Goal: Task Accomplishment & Management: Use online tool/utility

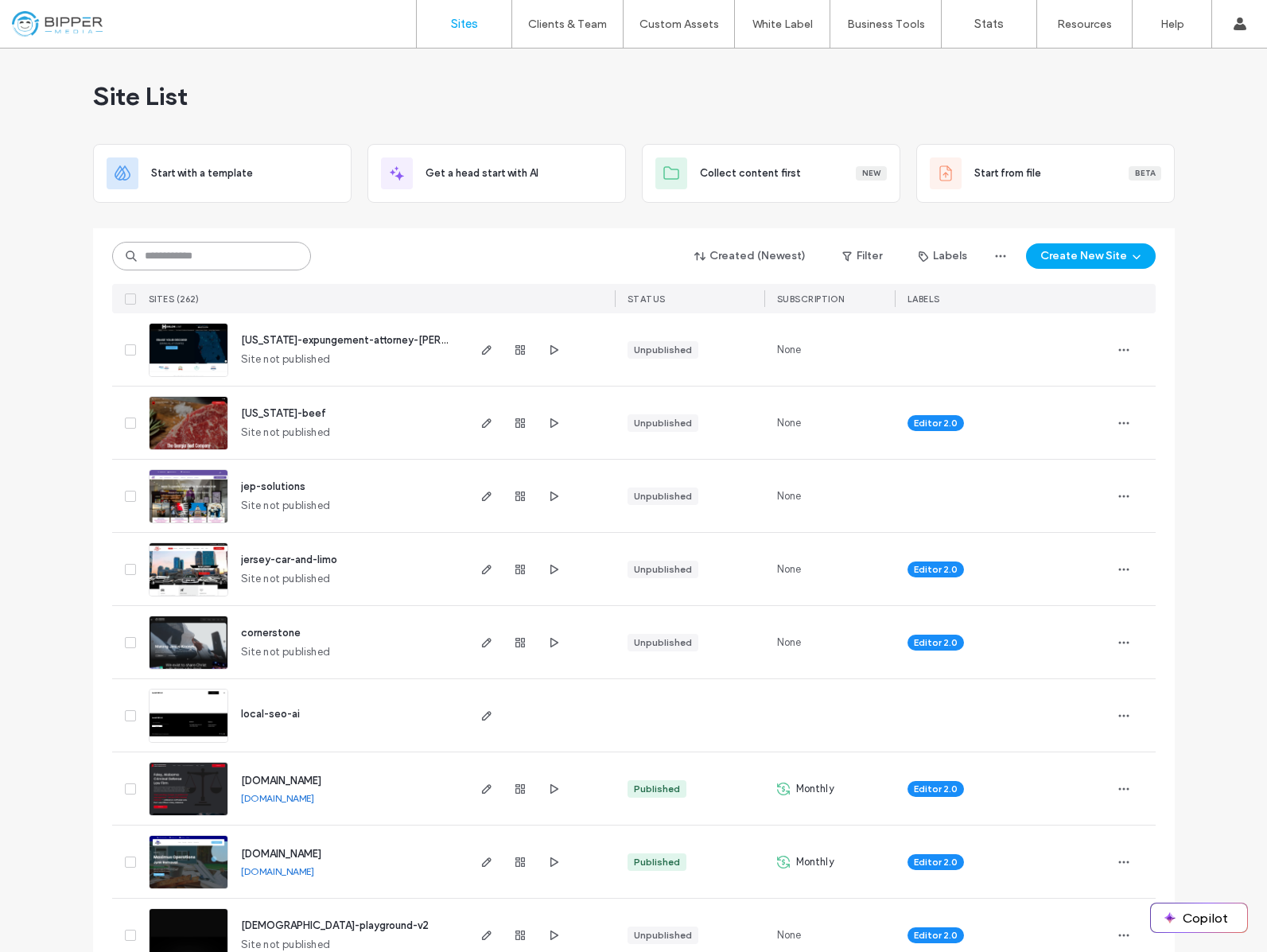
click at [210, 250] on input at bounding box center [211, 256] width 199 height 29
type input "****"
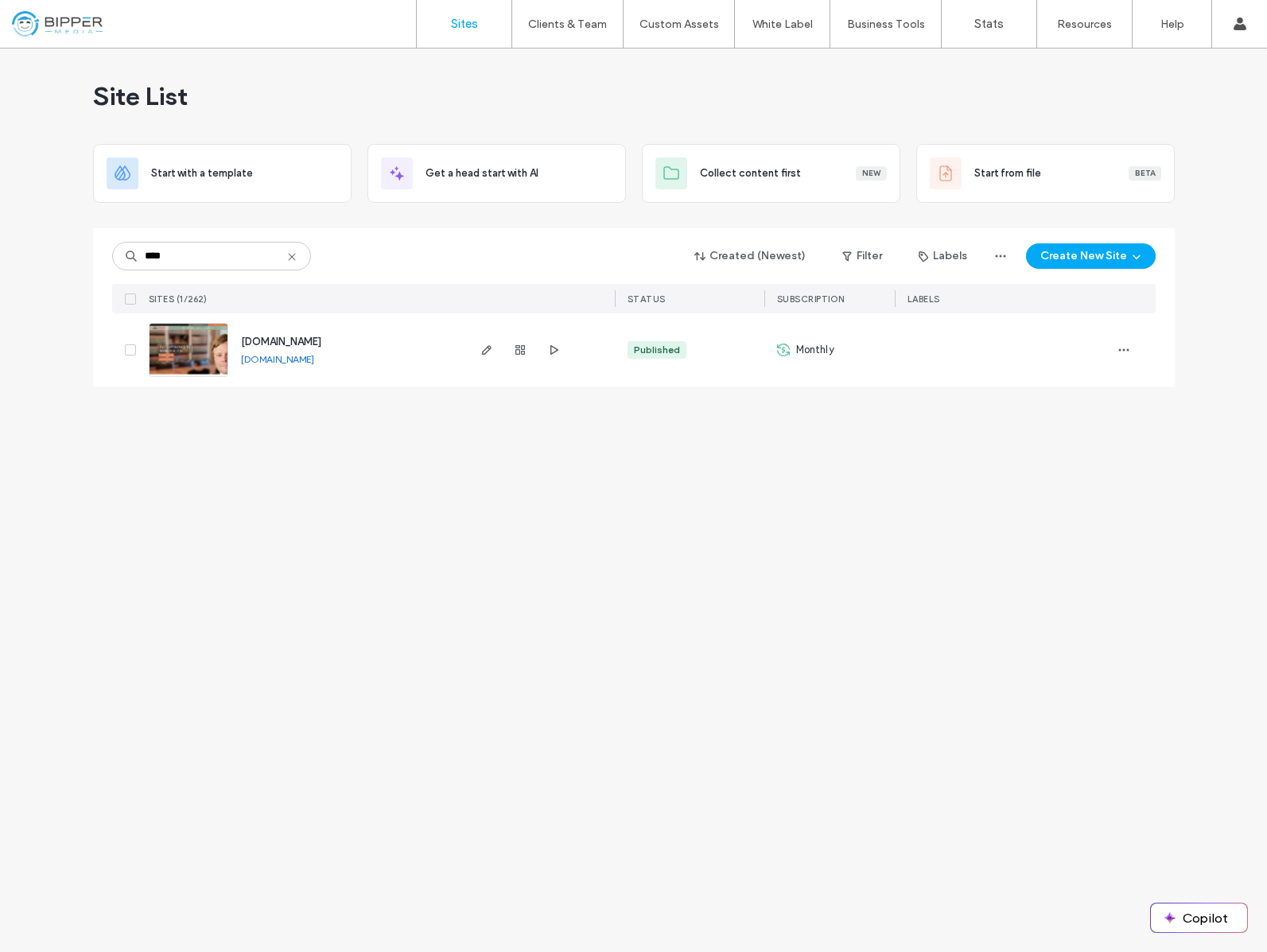
click at [281, 336] on span "[DOMAIN_NAME]" at bounding box center [281, 341] width 81 height 12
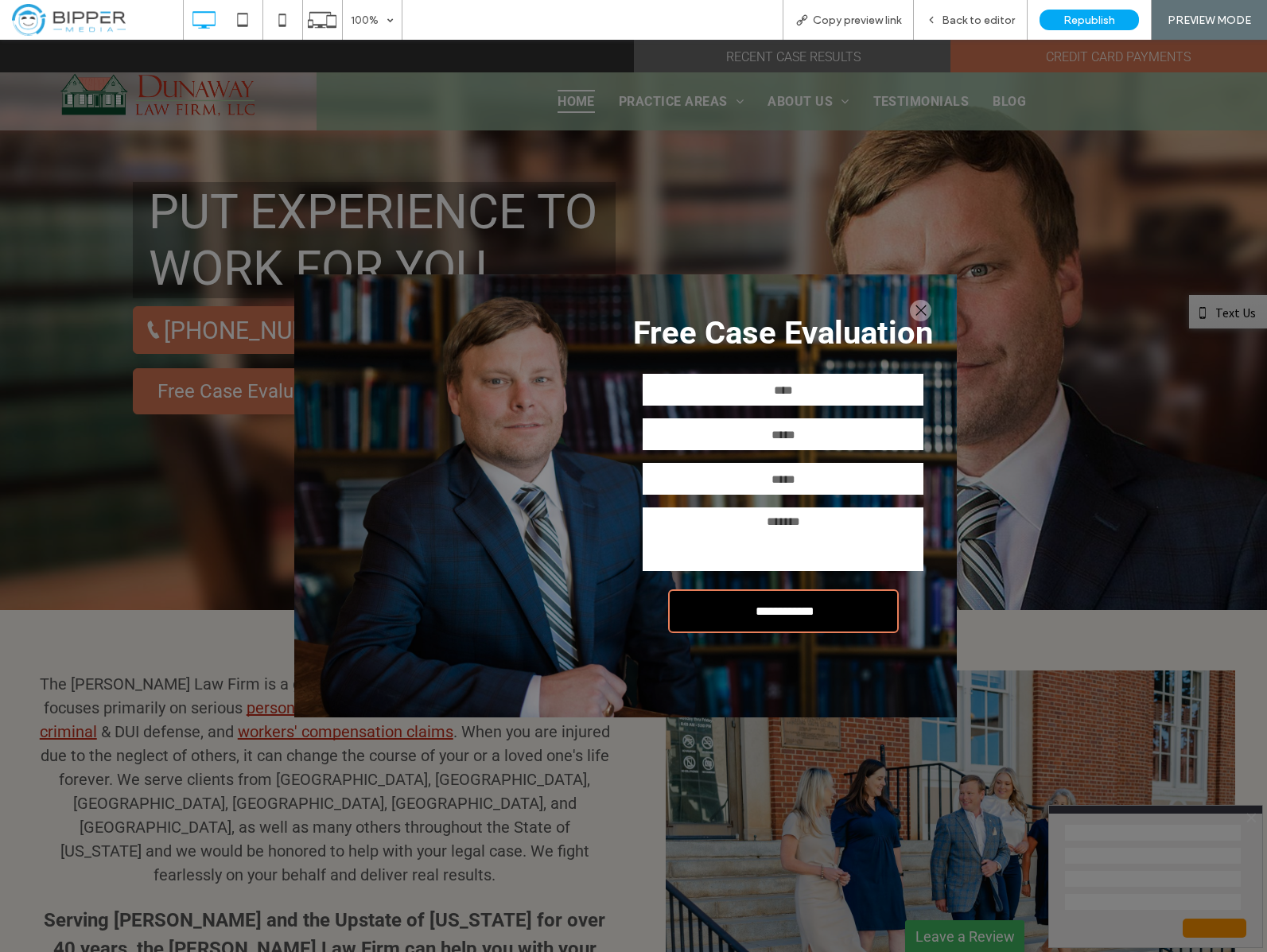
click at [923, 311] on div at bounding box center [921, 311] width 22 height 22
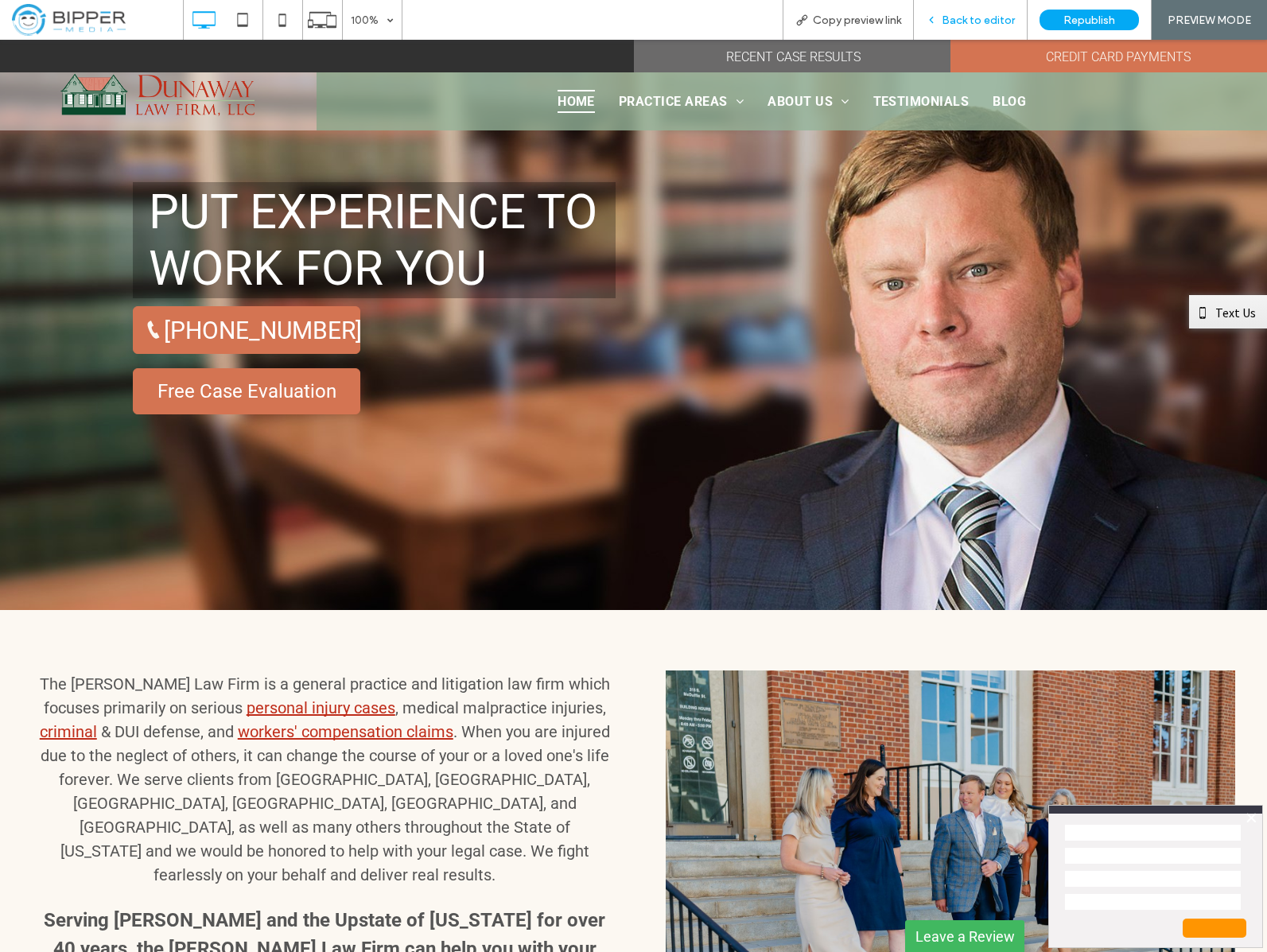
click at [975, 5] on div "Back to editor" at bounding box center [970, 19] width 113 height 39
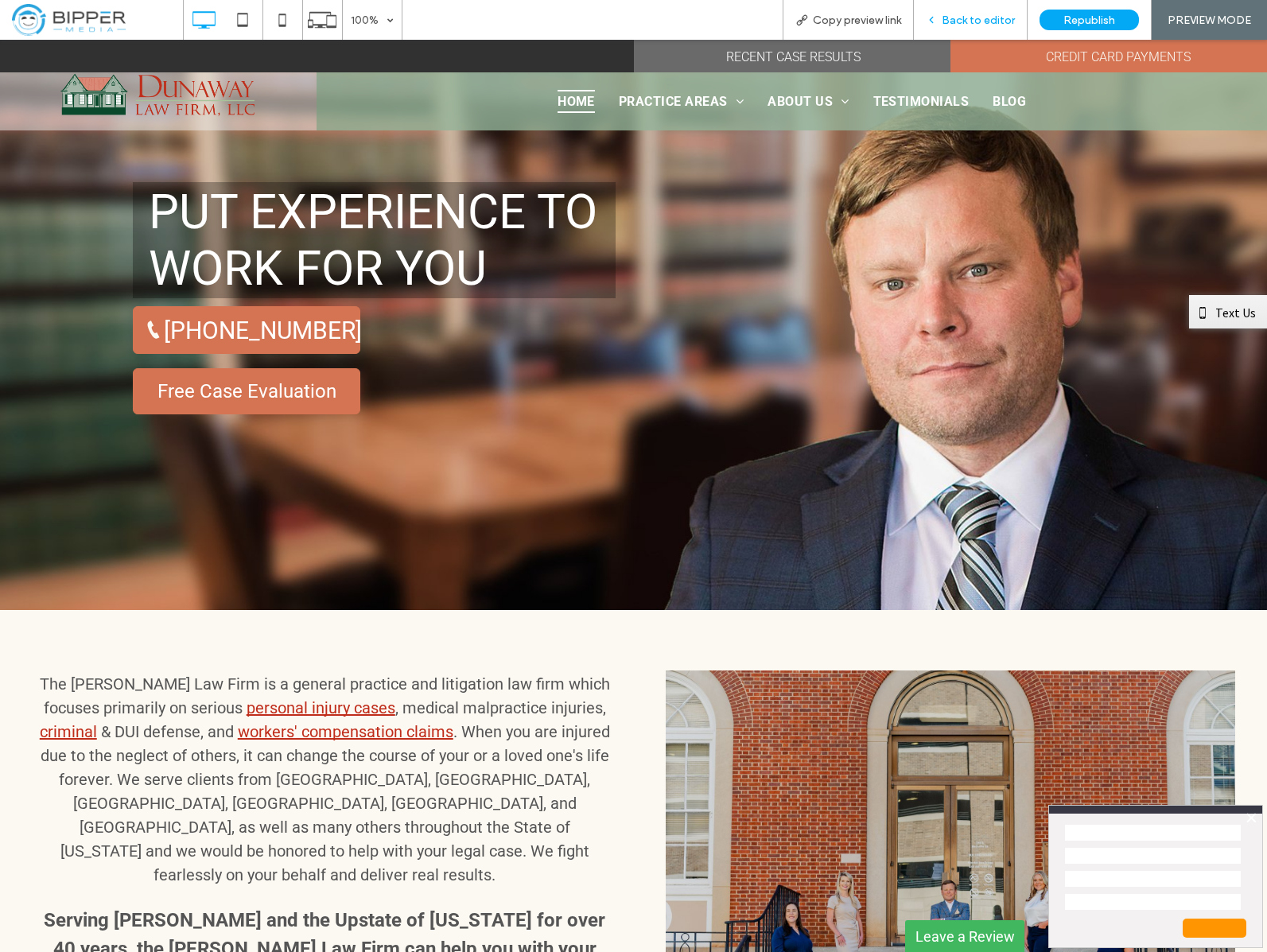
click at [977, 21] on span "Back to editor" at bounding box center [978, 20] width 73 height 13
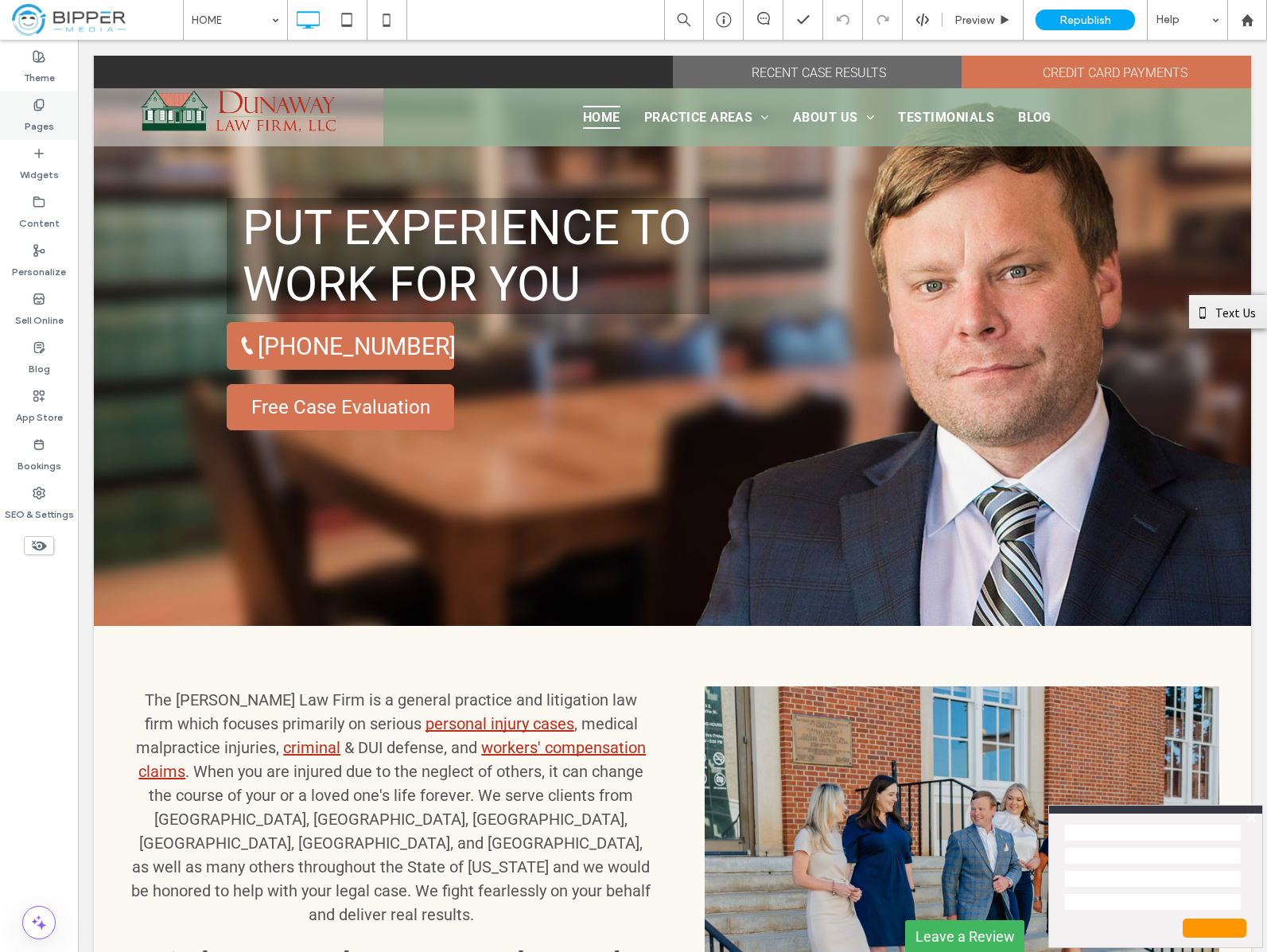
click at [45, 116] on label "Pages" at bounding box center [39, 123] width 29 height 23
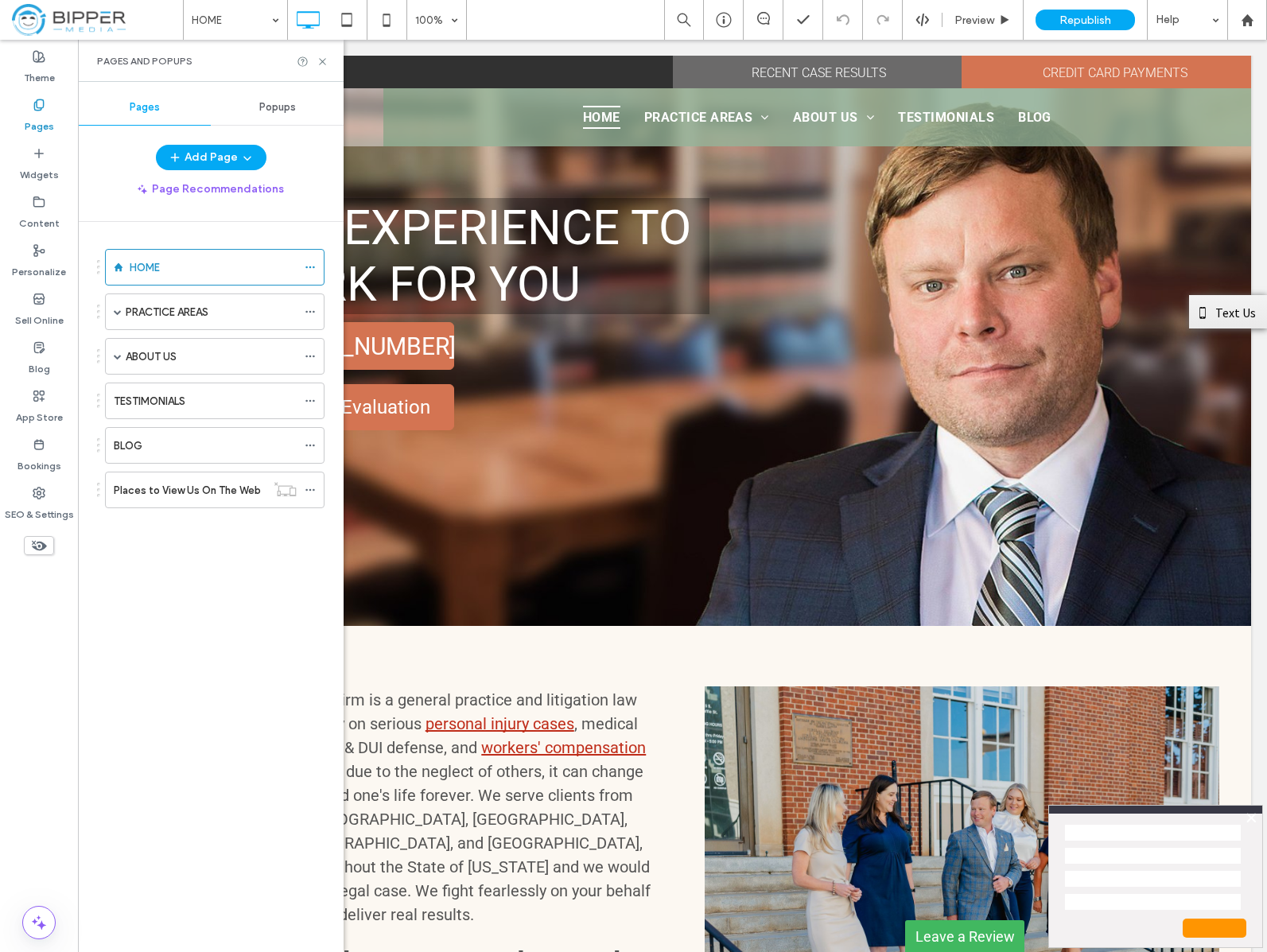
click at [285, 107] on span "Popups" at bounding box center [278, 107] width 37 height 13
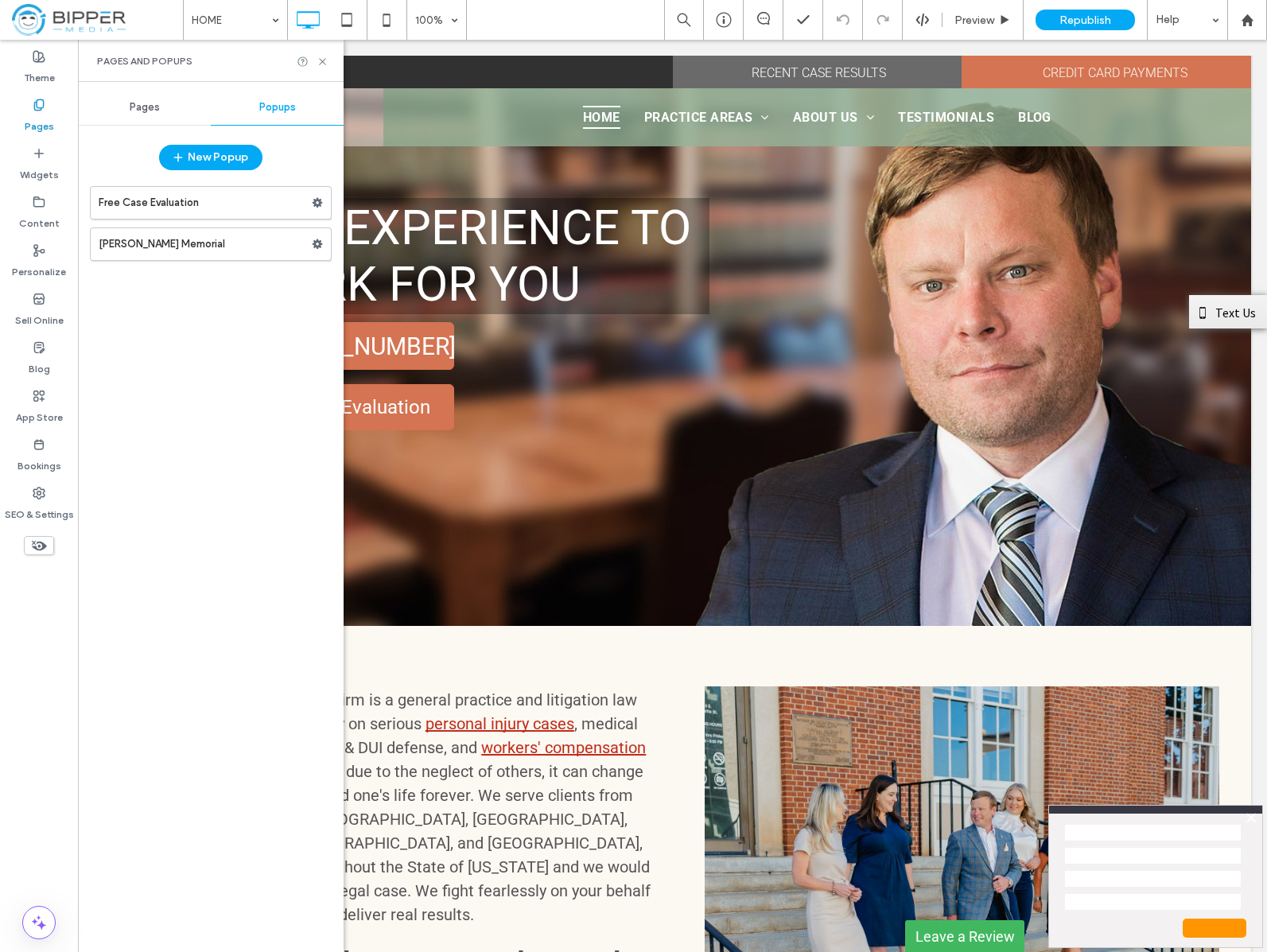
click at [235, 197] on label "Free Case Evaluation" at bounding box center [205, 202] width 213 height 32
click at [320, 60] on icon at bounding box center [323, 61] width 12 height 12
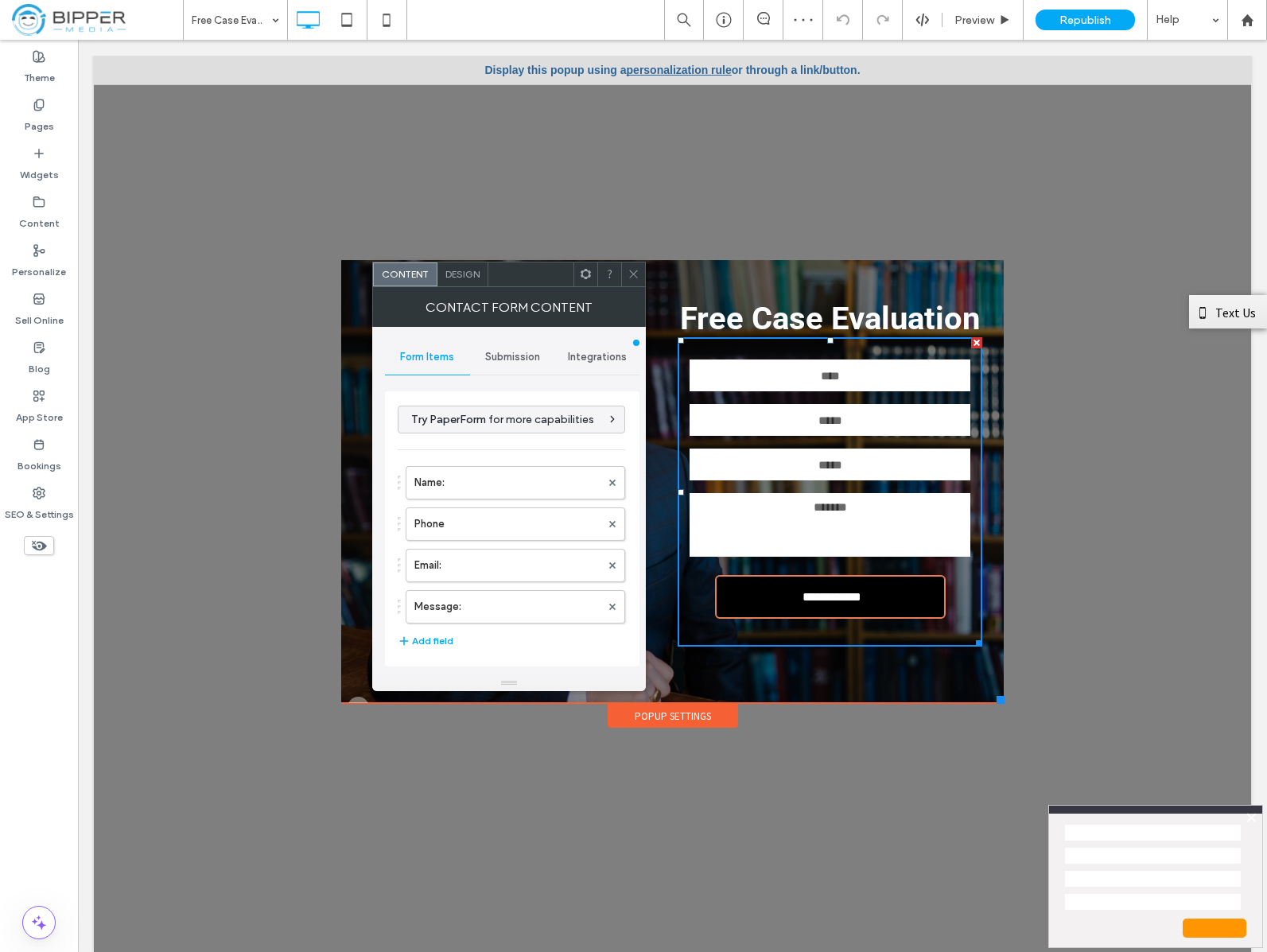
click at [513, 361] on span "Submission" at bounding box center [512, 356] width 55 height 13
click at [513, 352] on span "Submission" at bounding box center [512, 356] width 55 height 13
click at [529, 424] on label "New submission notification" at bounding box center [513, 432] width 213 height 32
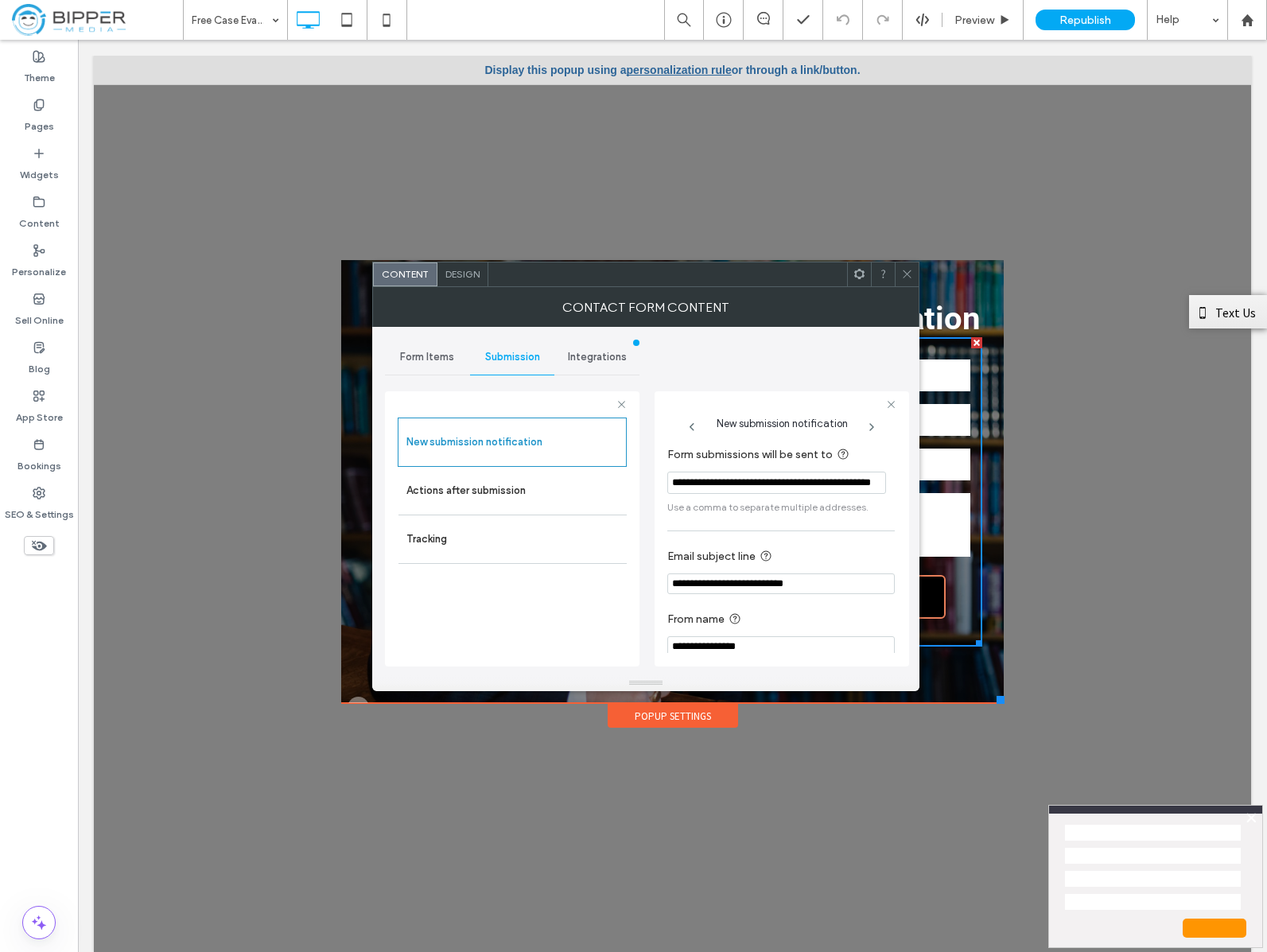
scroll to position [16, 0]
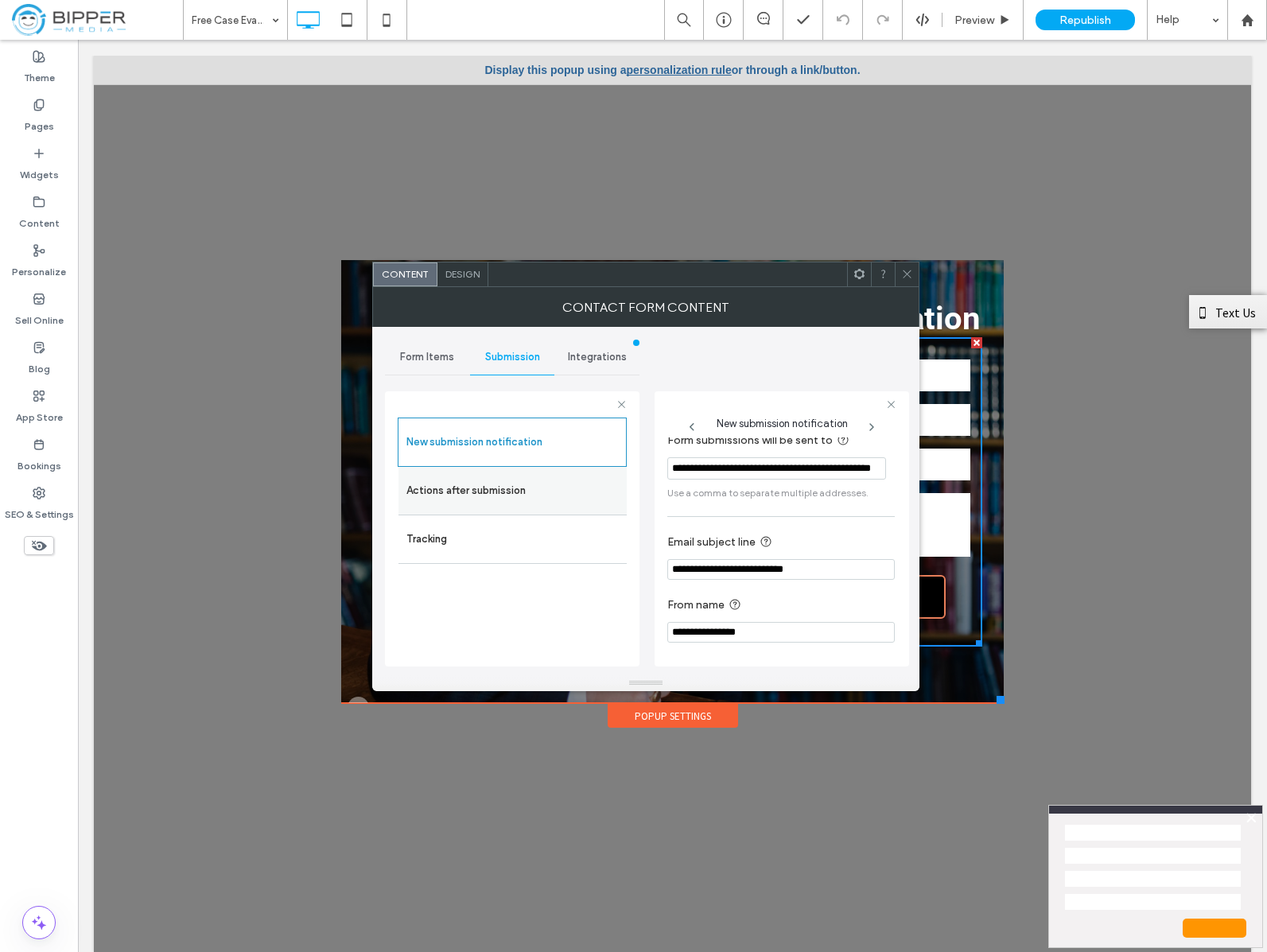
drag, startPoint x: 508, startPoint y: 481, endPoint x: 499, endPoint y: 478, distance: 9.5
click at [508, 481] on label "Actions after submission" at bounding box center [513, 491] width 213 height 32
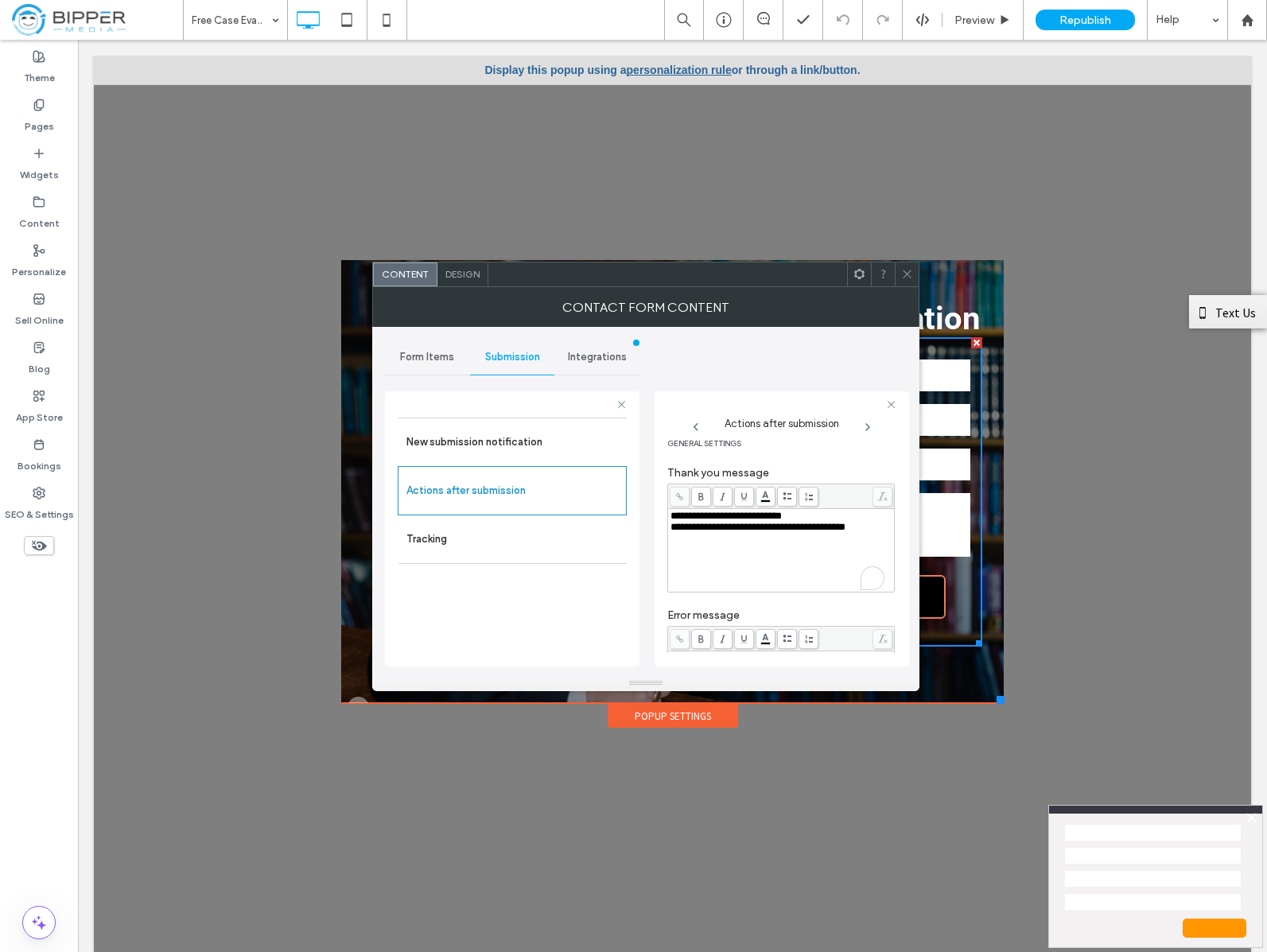
click at [825, 517] on div "**********" at bounding box center [781, 516] width 222 height 11
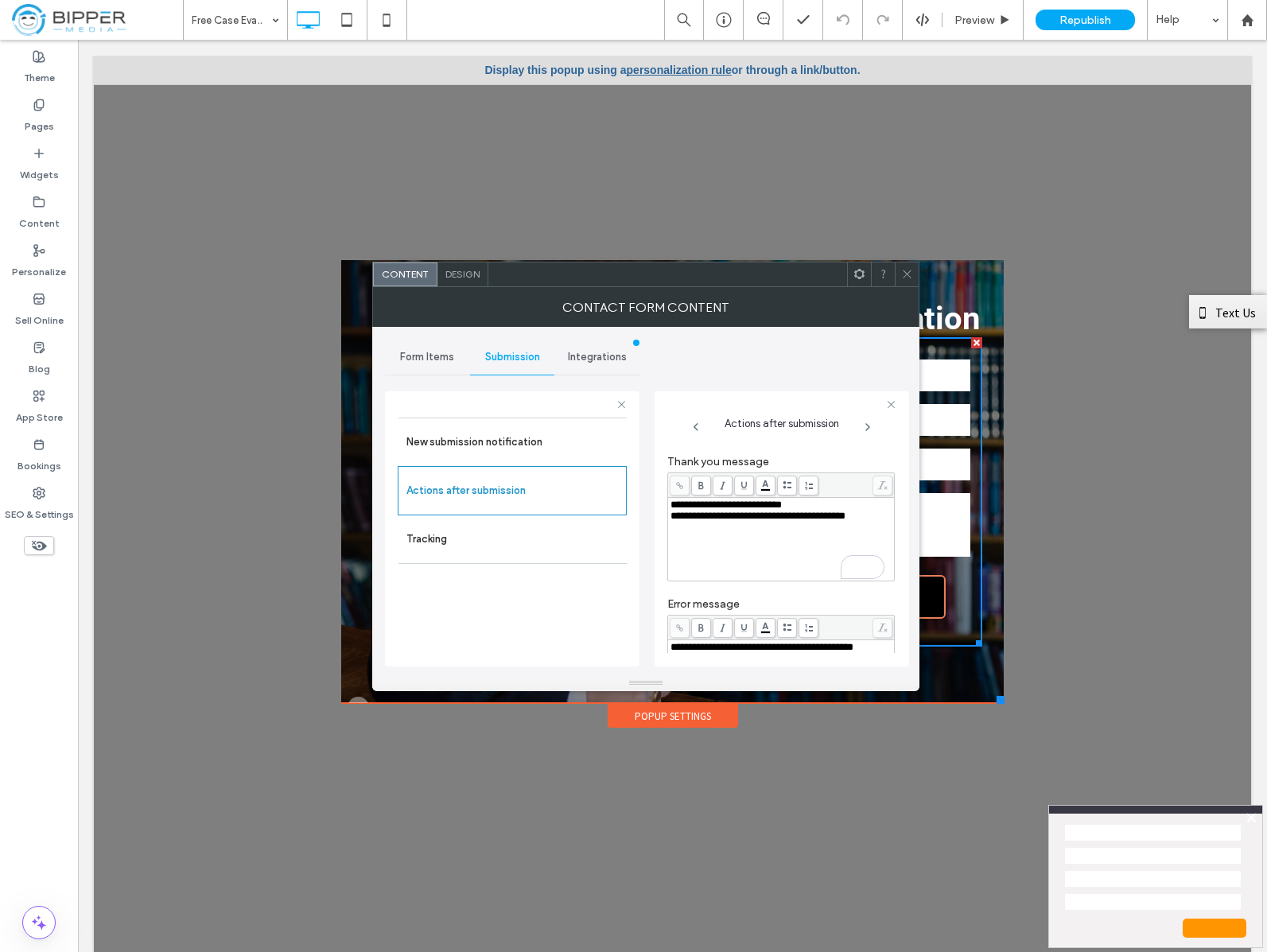
scroll to position [24, 0]
drag, startPoint x: 442, startPoint y: 364, endPoint x: 453, endPoint y: 363, distance: 11.0
click at [442, 364] on div "Form Items" at bounding box center [427, 357] width 85 height 35
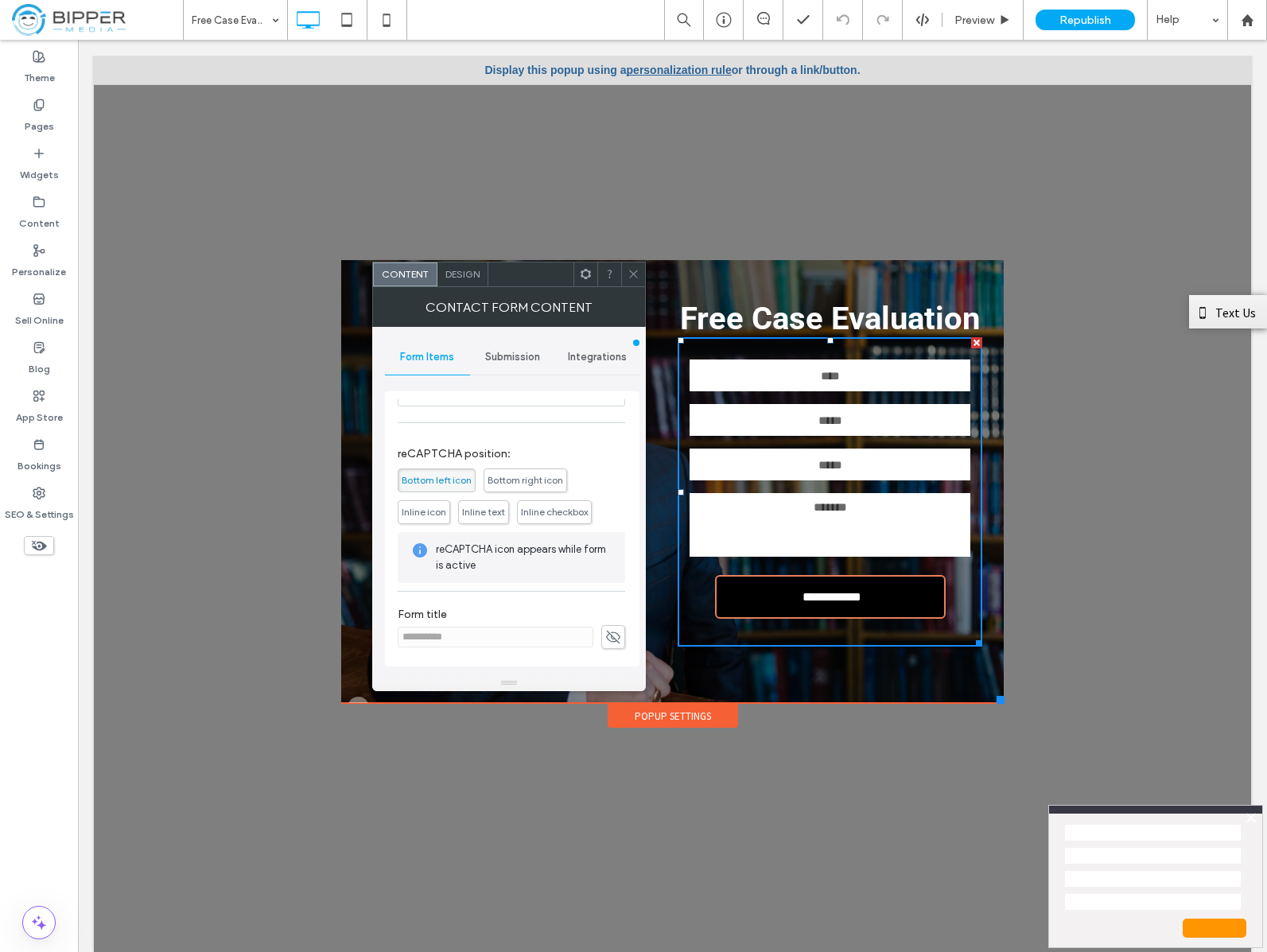
scroll to position [0, 0]
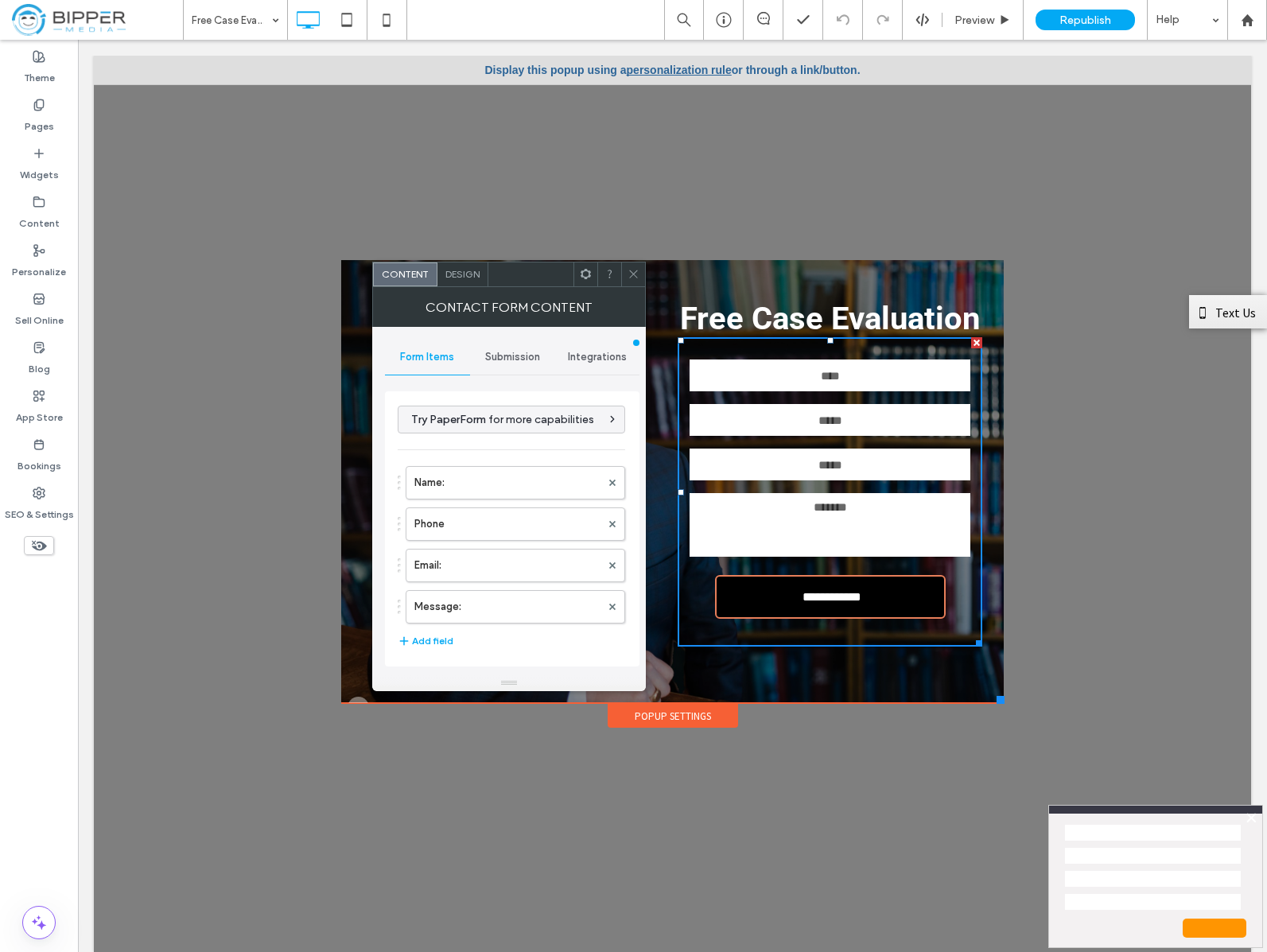
click at [496, 360] on span "Submission" at bounding box center [512, 356] width 55 height 13
click at [460, 281] on div "Design" at bounding box center [463, 274] width 51 height 24
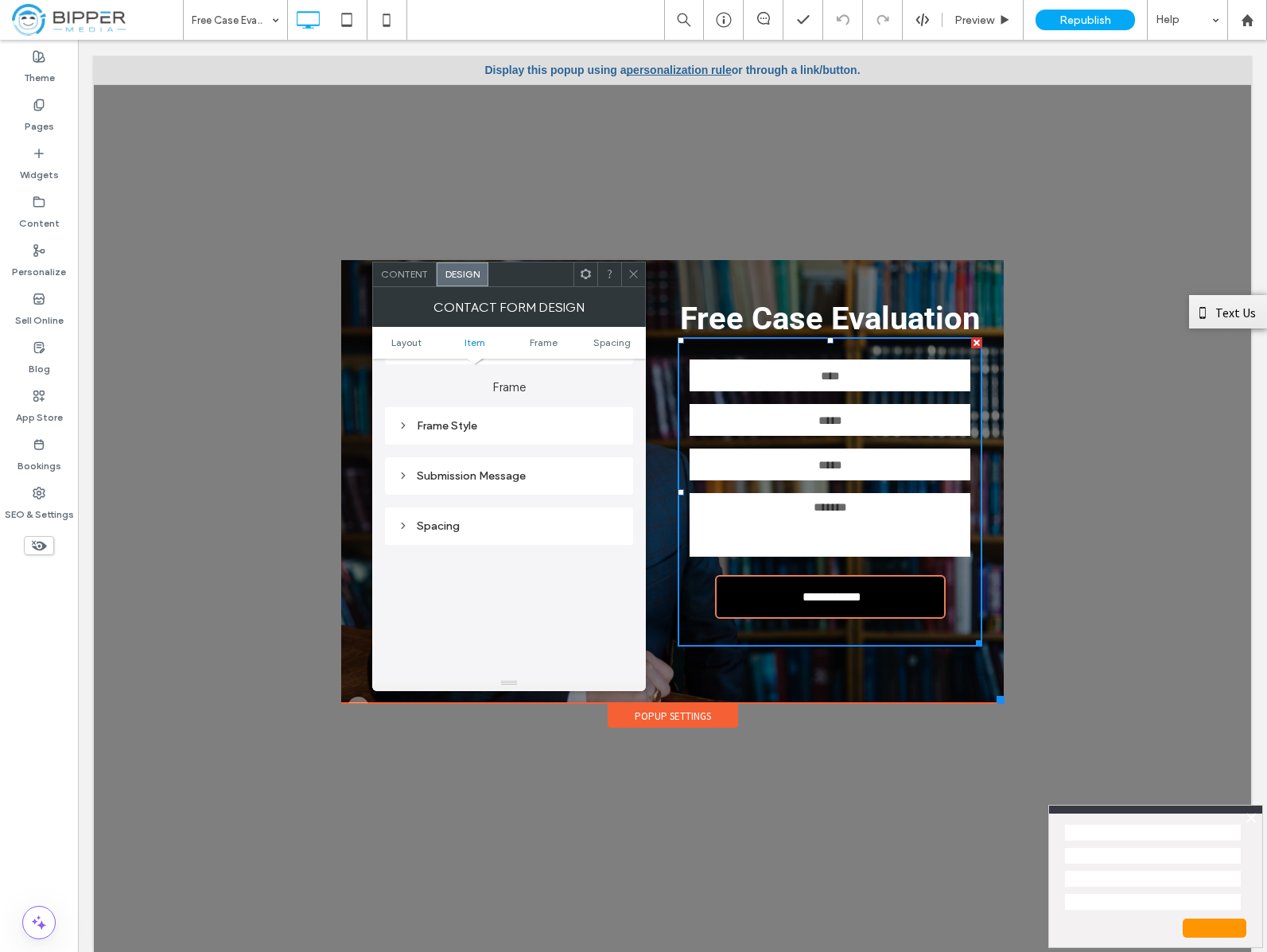
click at [484, 476] on div "Submission Message" at bounding box center [508, 476] width 223 height 13
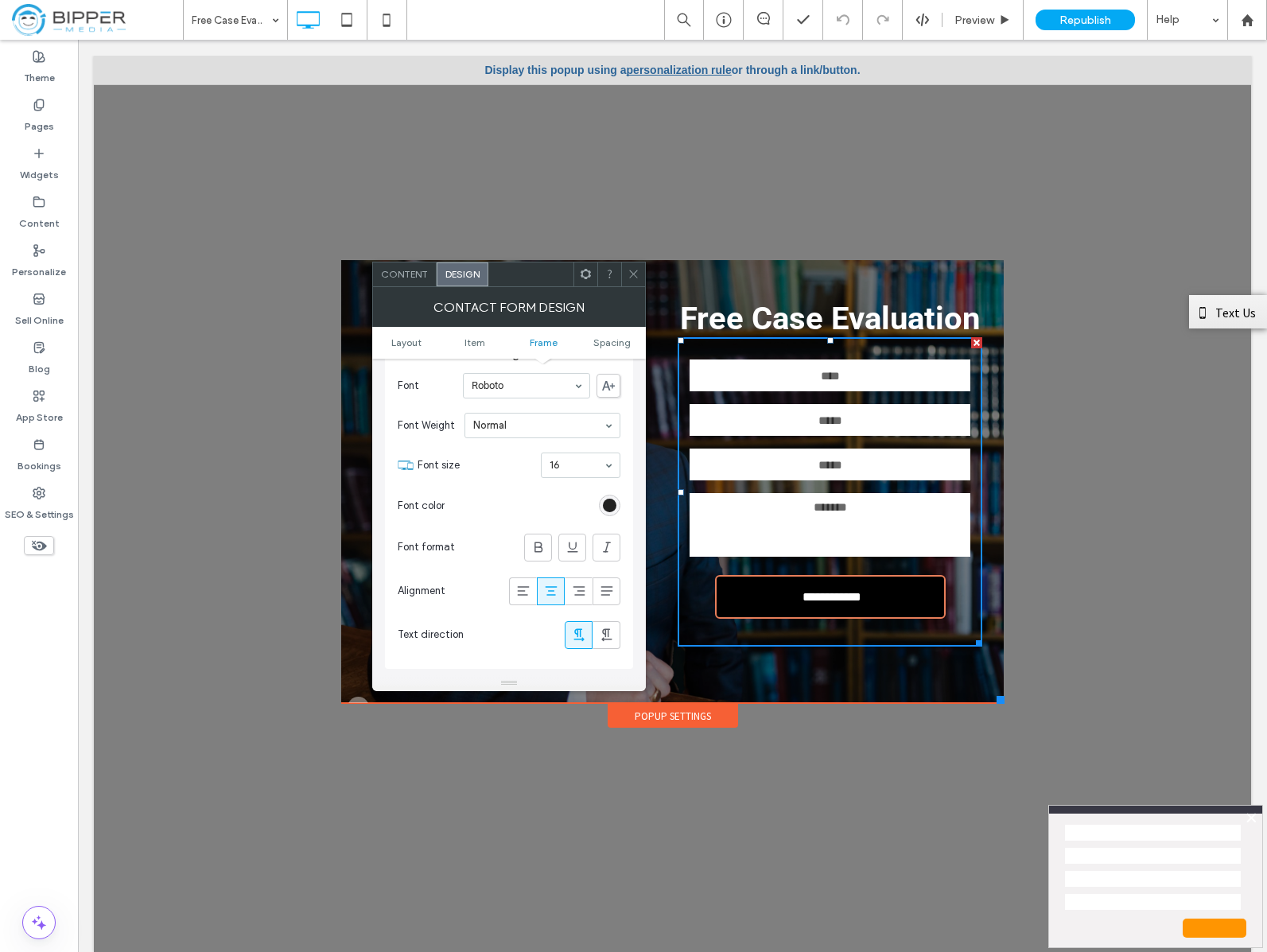
click at [607, 506] on div "rgb(0, 0, 0)" at bounding box center [609, 505] width 13 height 13
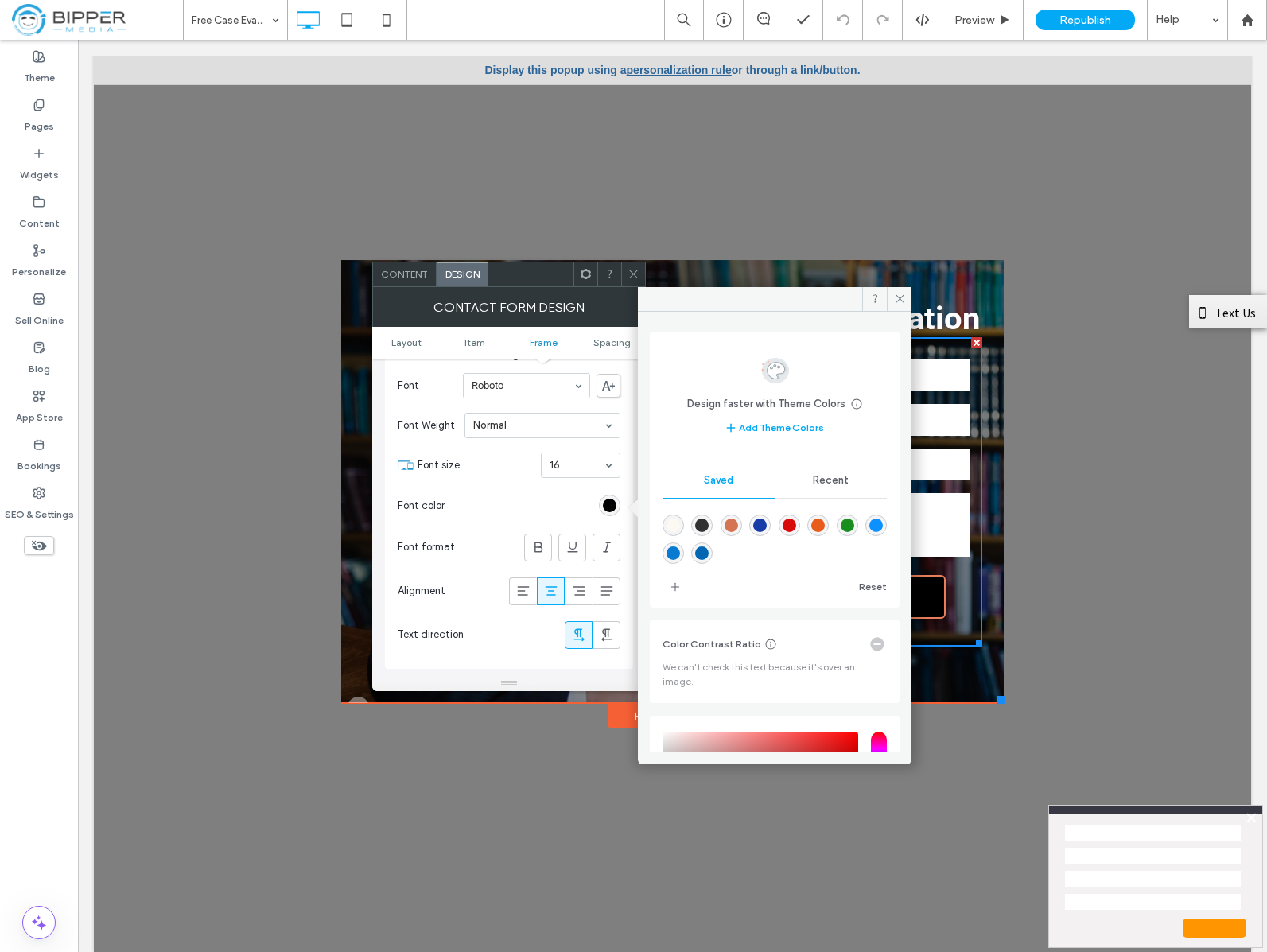
click at [677, 525] on div "rgba(252,248,242,1)" at bounding box center [673, 525] width 13 height 13
type input "*******"
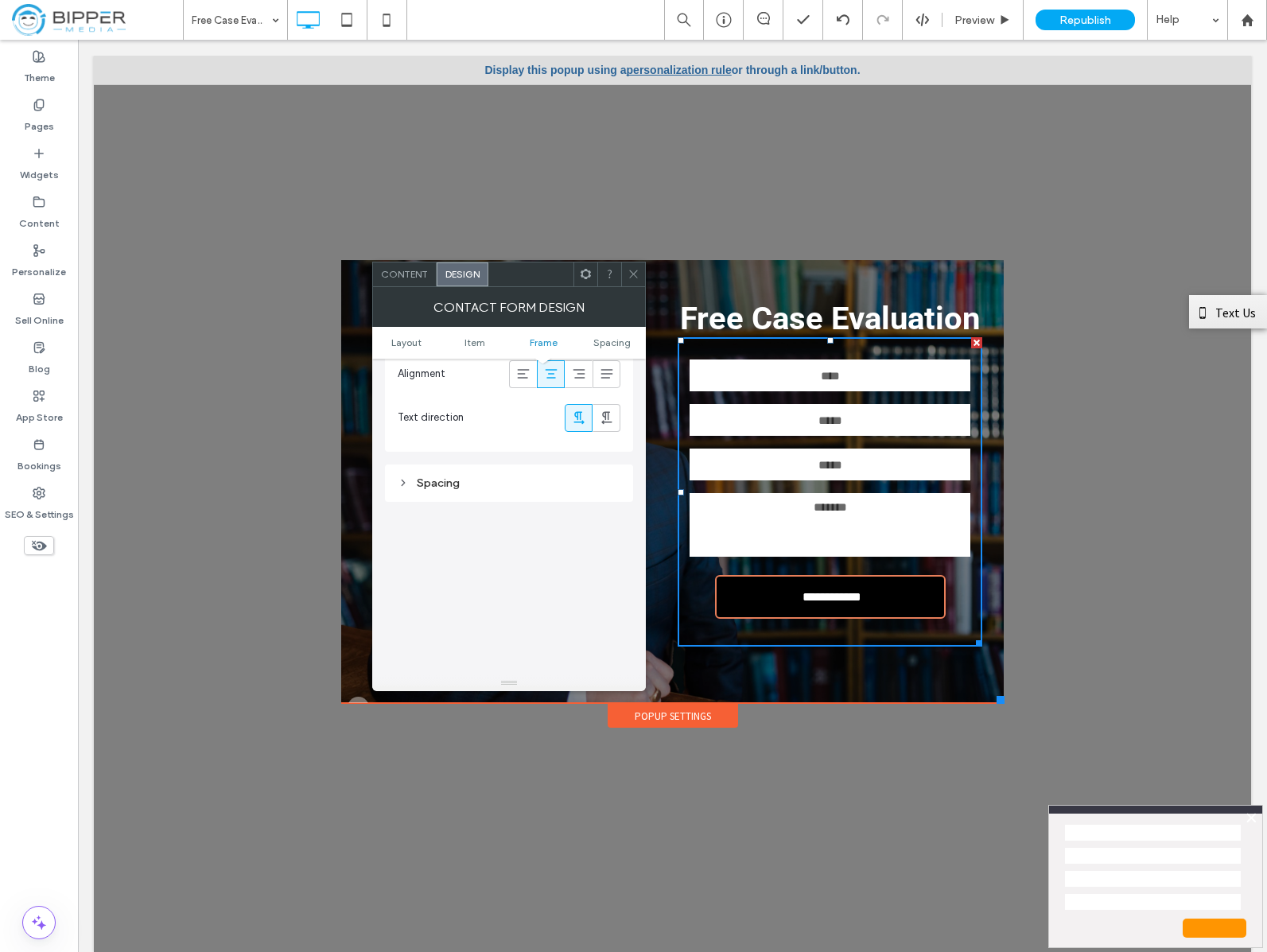
click at [628, 280] on span at bounding box center [634, 274] width 12 height 24
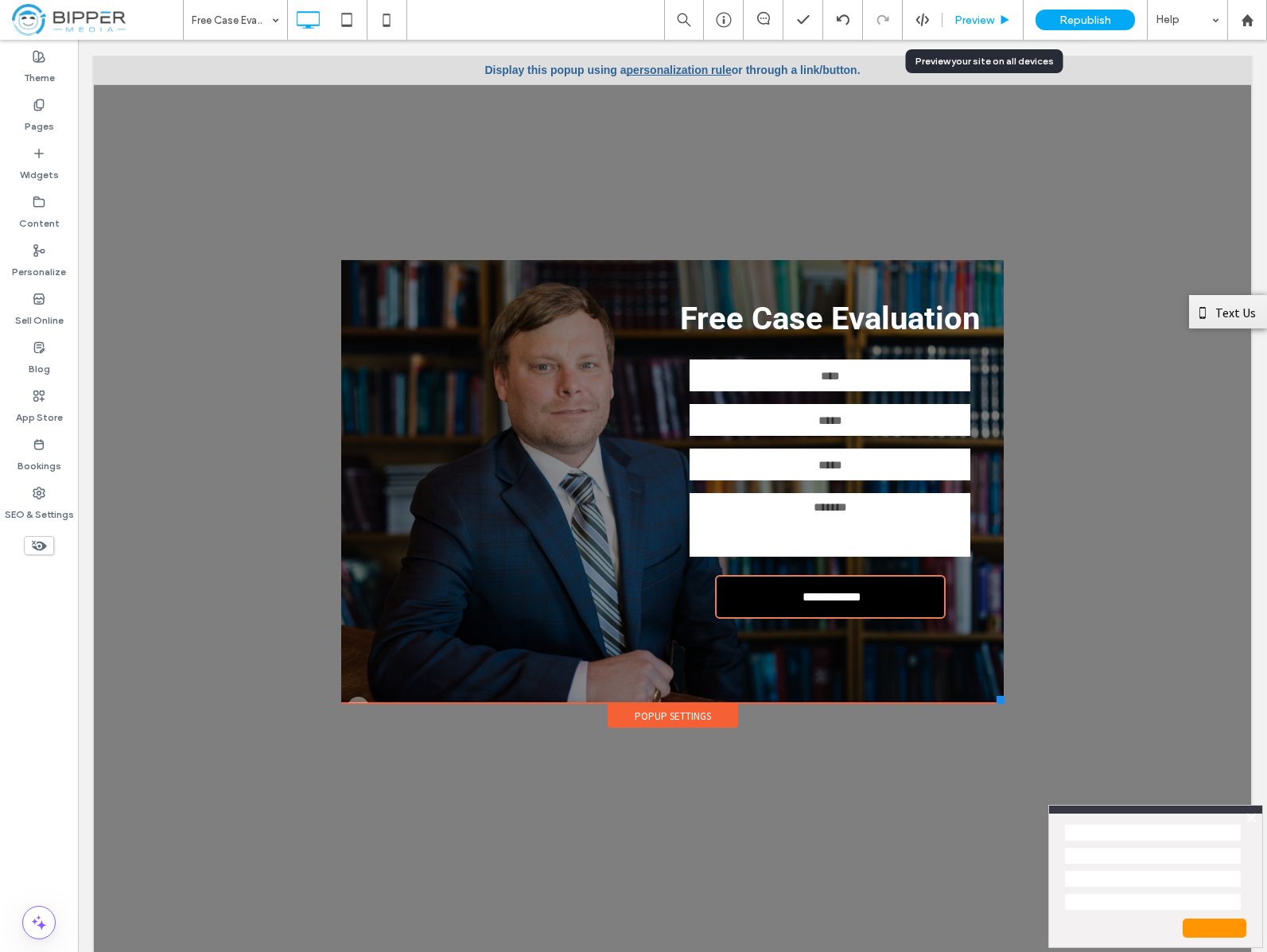
click at [978, 18] on span "Preview" at bounding box center [974, 20] width 39 height 13
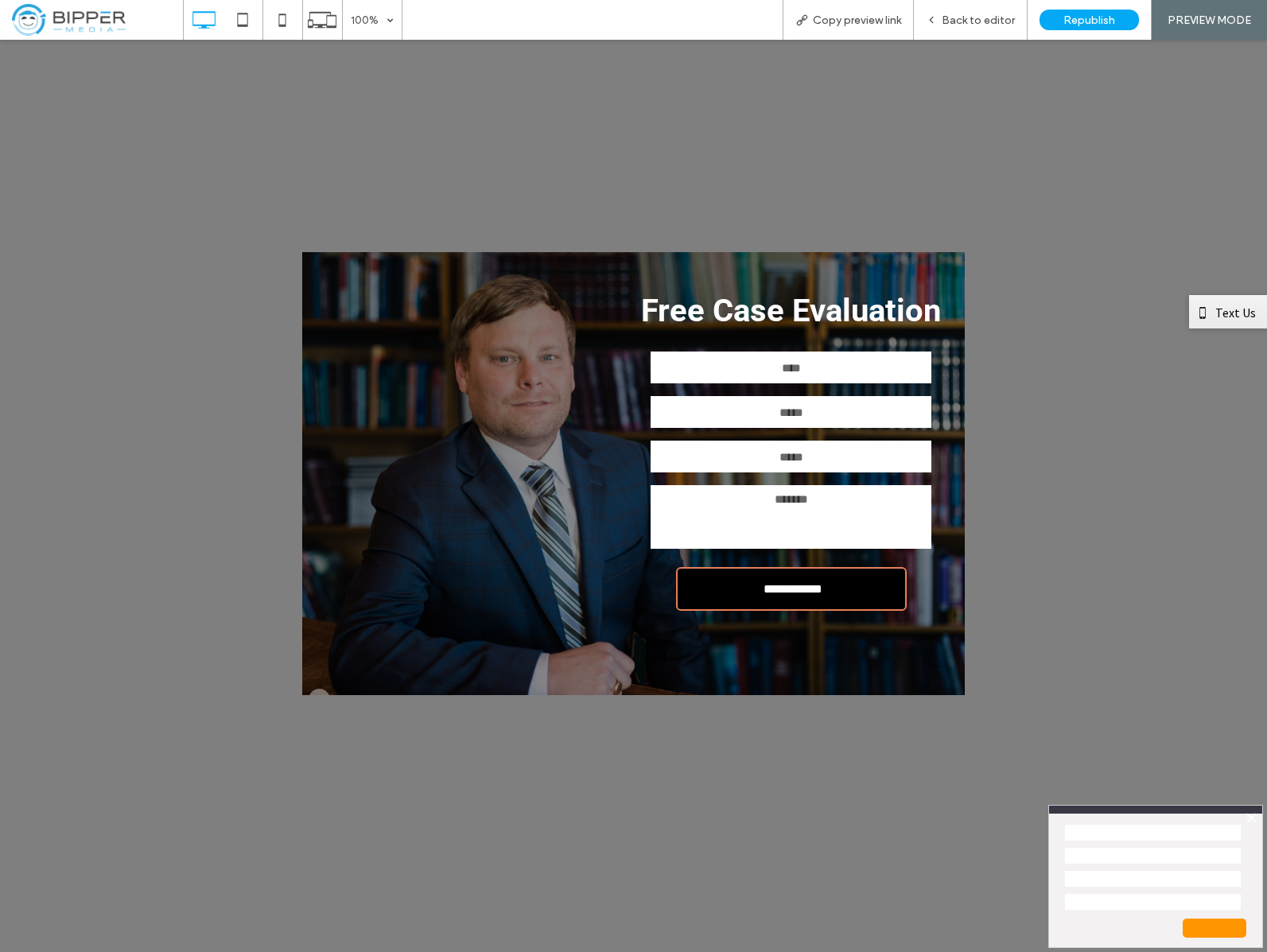
drag, startPoint x: 976, startPoint y: 29, endPoint x: 1085, endPoint y: 27, distance: 109.0
click at [976, 29] on div "Back to editor" at bounding box center [970, 19] width 113 height 39
click at [1089, 19] on span "Republish" at bounding box center [1089, 20] width 52 height 13
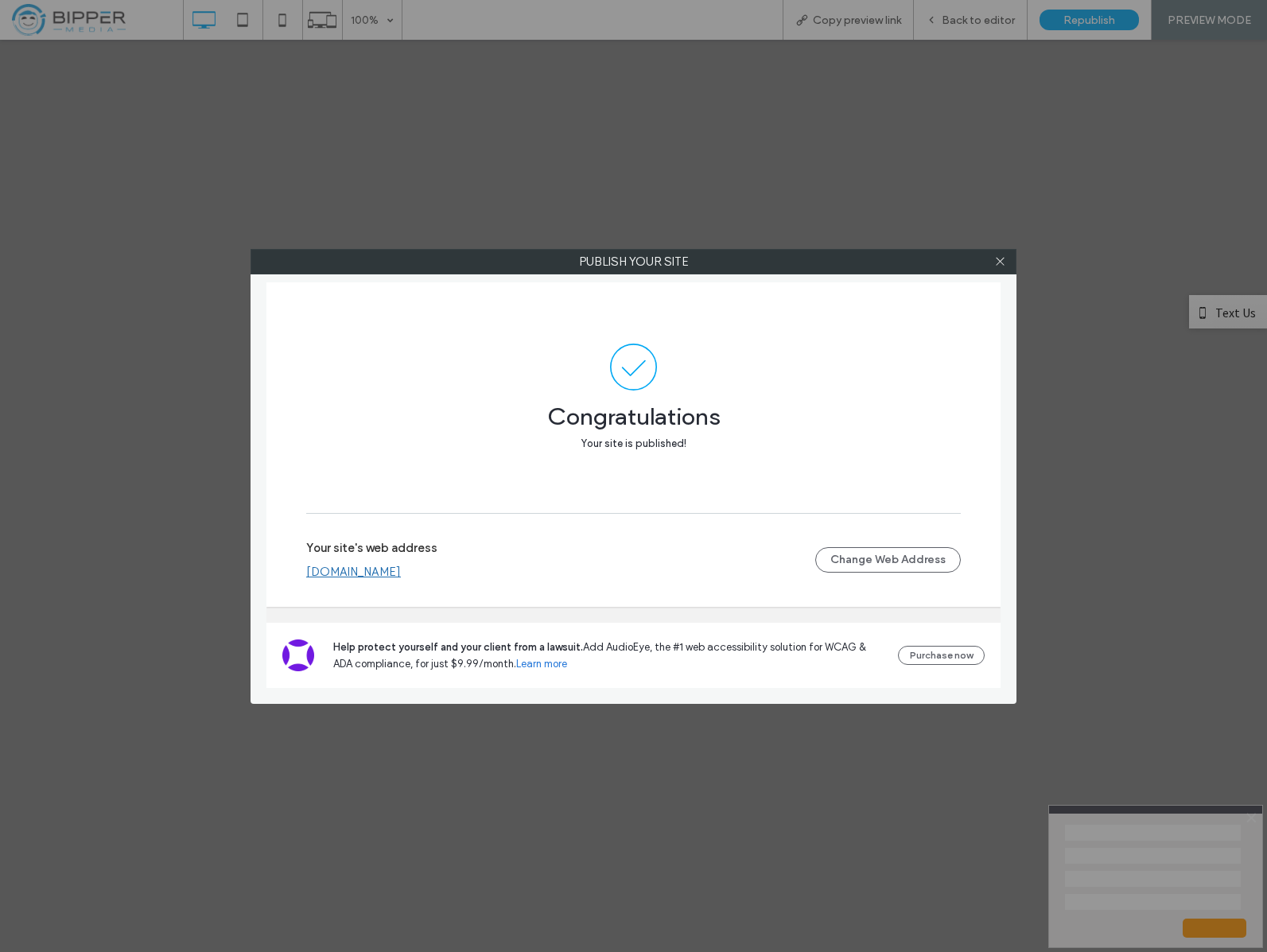
drag, startPoint x: 999, startPoint y: 257, endPoint x: 805, endPoint y: 67, distance: 271.5
click at [999, 257] on icon at bounding box center [1000, 261] width 12 height 12
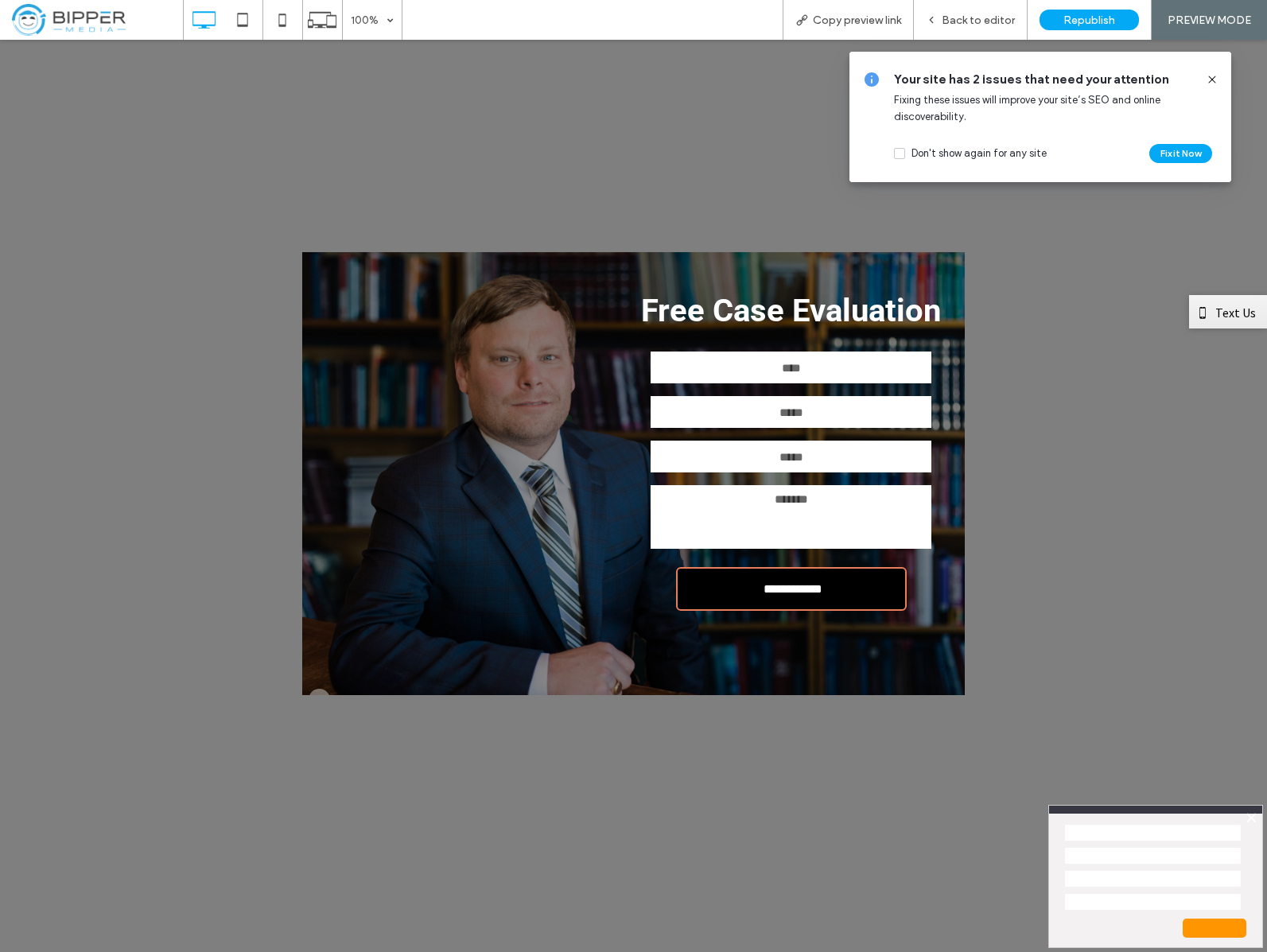
drag, startPoint x: 1204, startPoint y: 79, endPoint x: 1209, endPoint y: 39, distance: 40.3
click at [1204, 79] on div at bounding box center [1206, 79] width 25 height 18
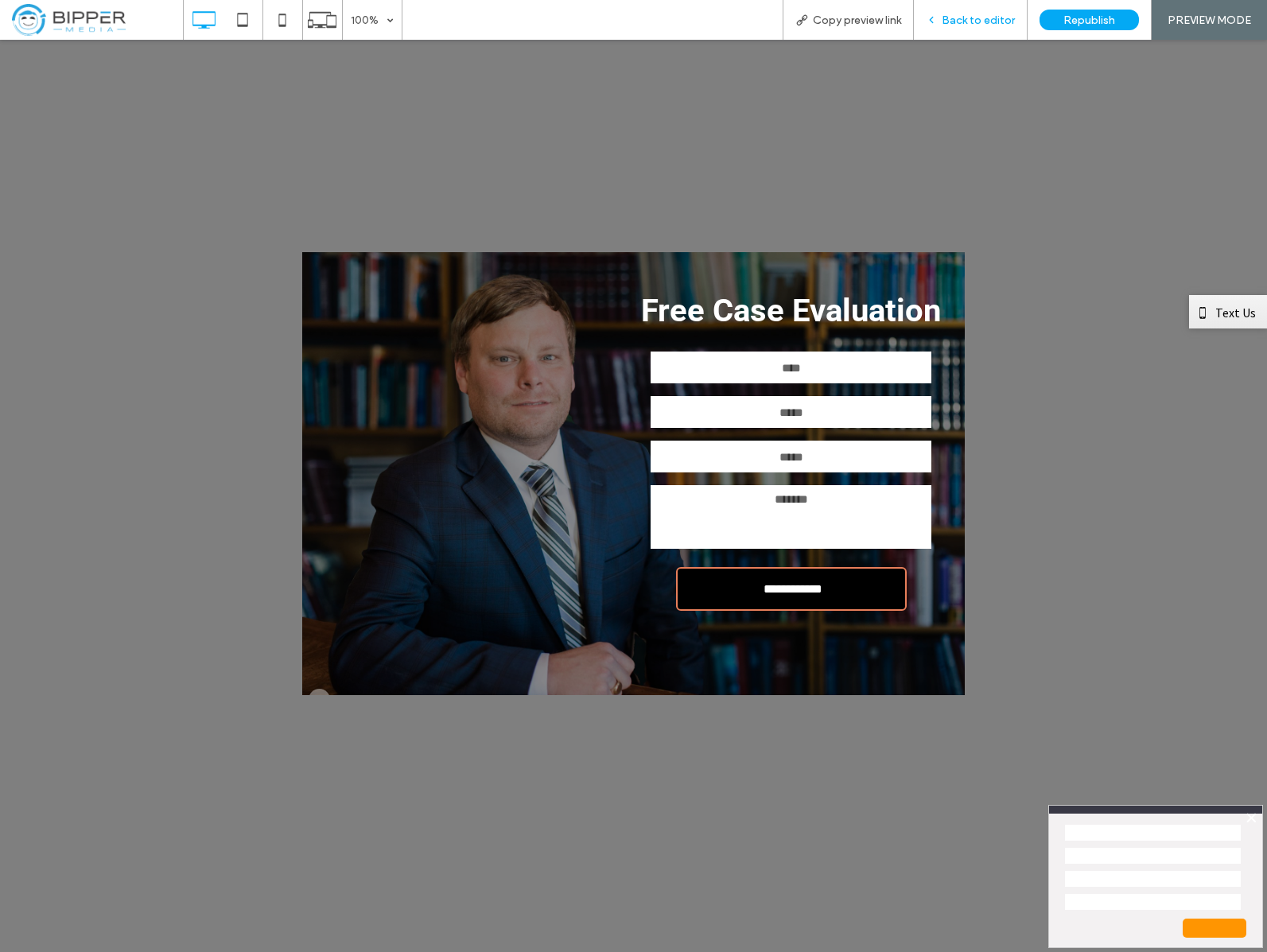
click at [954, 8] on div "Back to editor" at bounding box center [970, 19] width 113 height 39
click at [968, 25] on span "Back to editor" at bounding box center [978, 20] width 73 height 13
